Goal: Check status: Check status

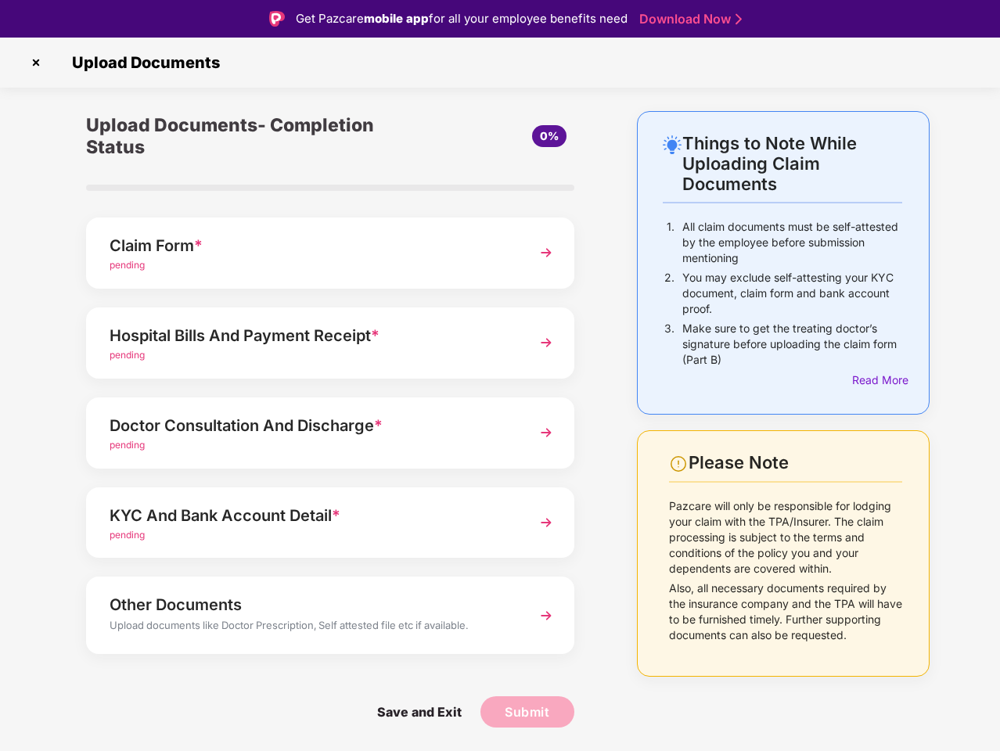
click at [36, 63] on img at bounding box center [35, 62] width 25 height 25
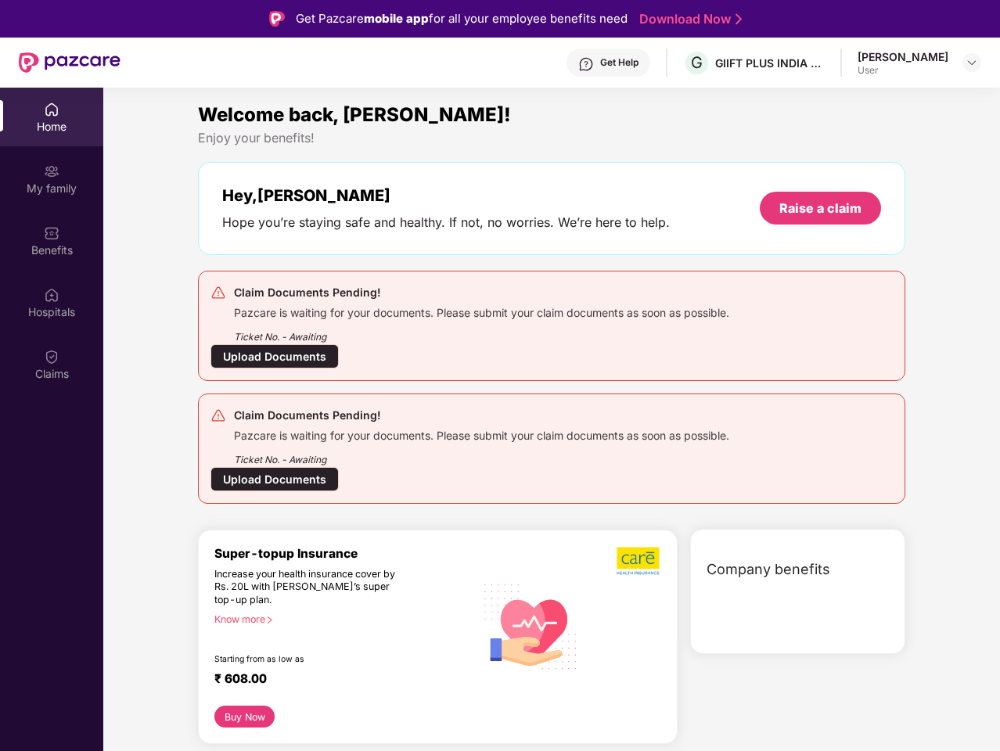
click at [877, 529] on div "Company benefits" at bounding box center [797, 591] width 215 height 125
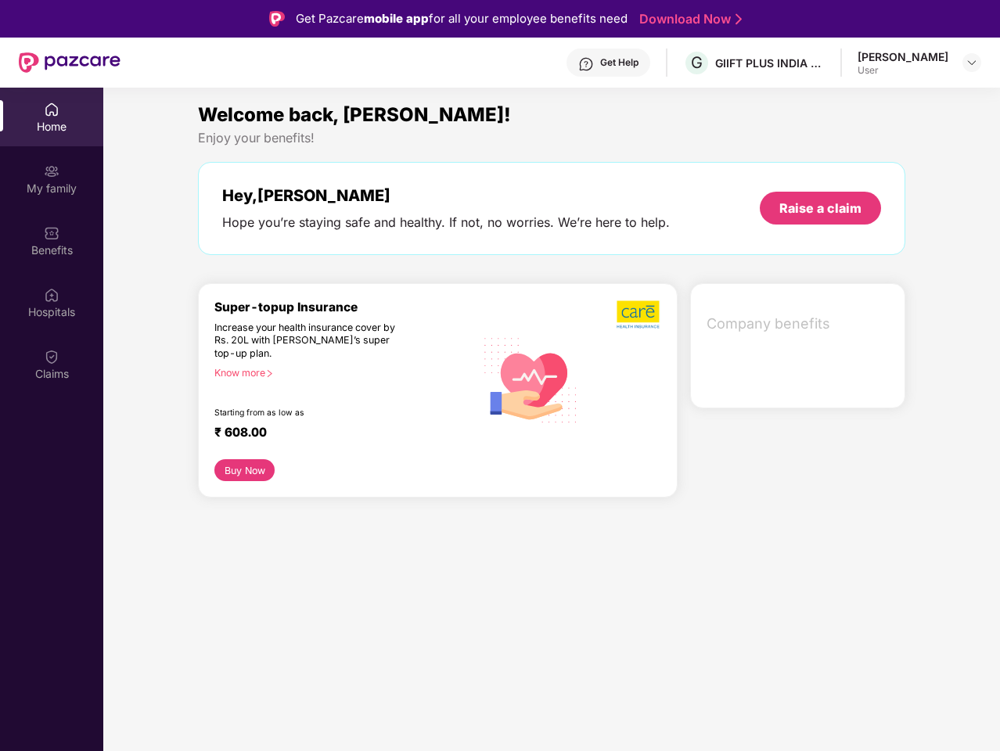
click at [330, 253] on div "Hey, [PERSON_NAME] Hope you’re staying safe and healthy. If not, no worries. We…" at bounding box center [551, 208] width 707 height 93
click at [330, 343] on div "Increase your health insurance cover by Rs. 20L with [PERSON_NAME]’s super top-…" at bounding box center [310, 340] width 193 height 39
